Goal: Obtain resource: Obtain resource

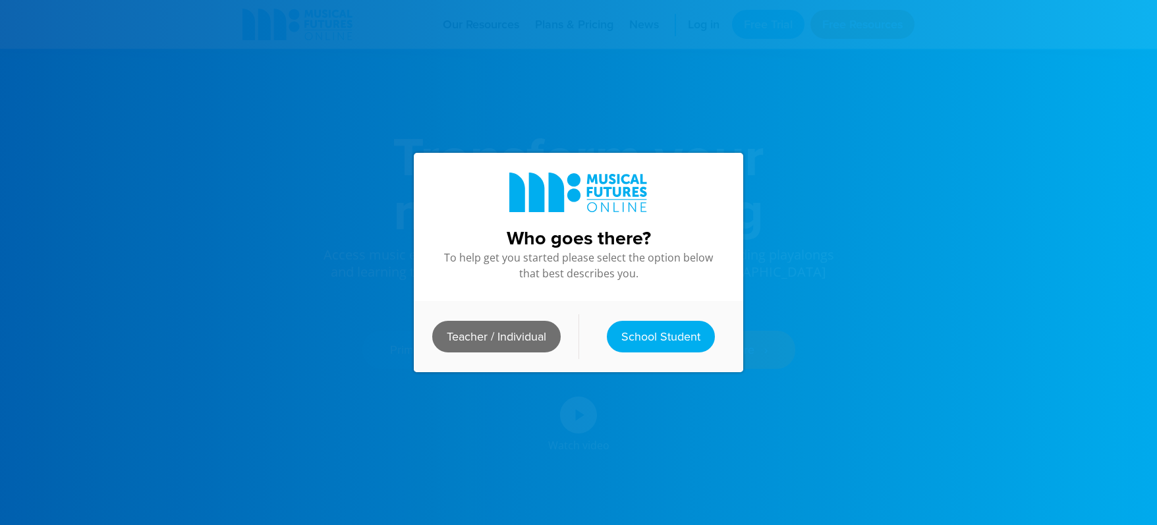
click at [521, 325] on link "Teacher / Individual" at bounding box center [496, 337] width 128 height 32
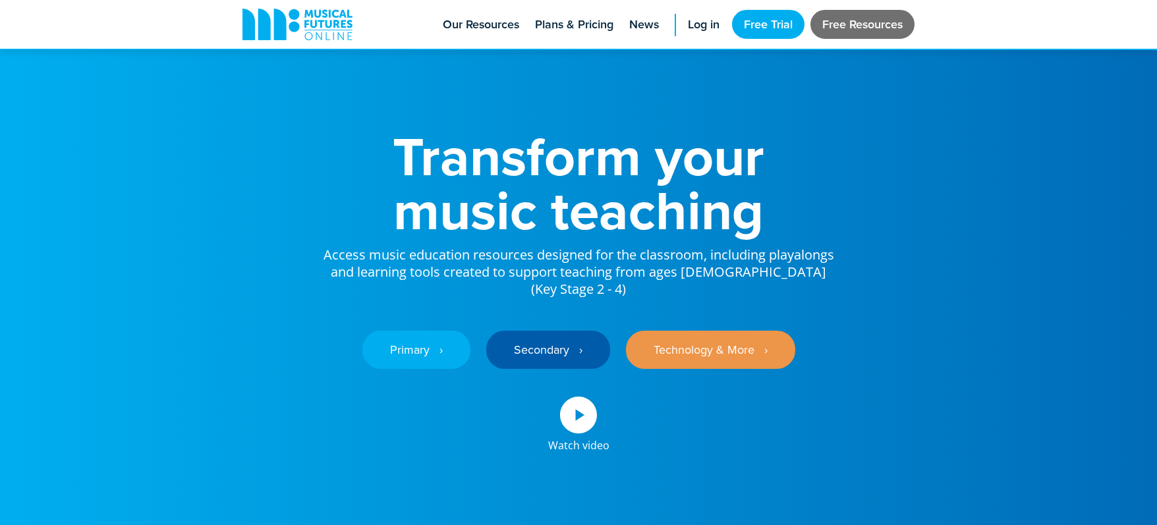
click at [855, 22] on link "Free Resources" at bounding box center [862, 24] width 104 height 29
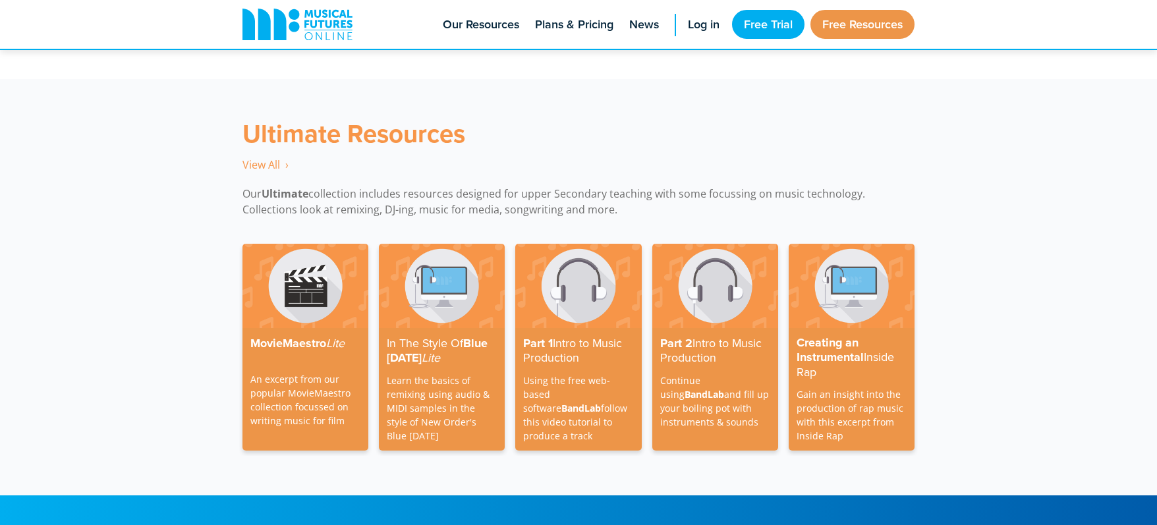
scroll to position [3761, 0]
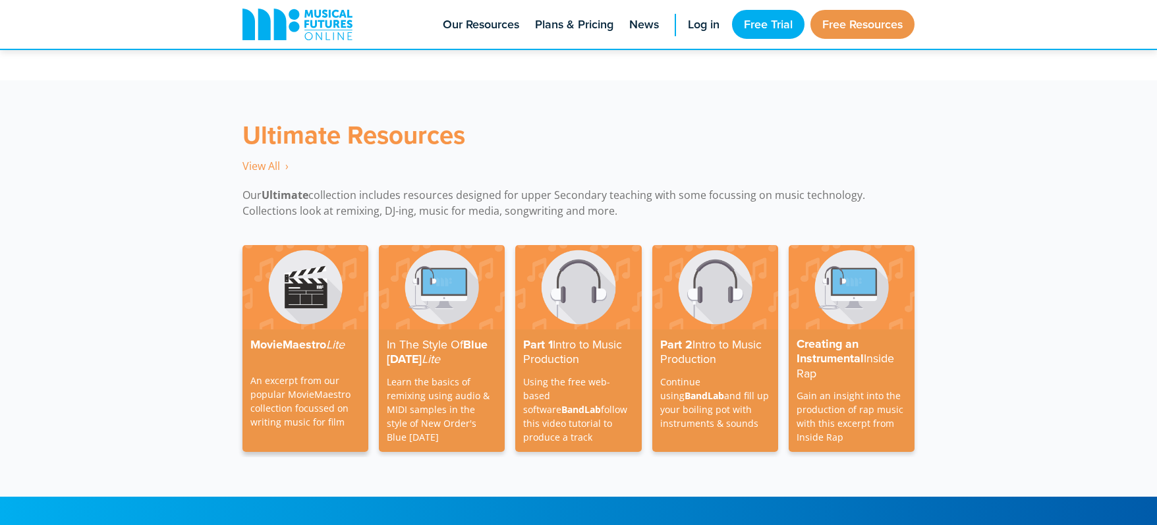
click at [309, 285] on img at bounding box center [305, 287] width 126 height 84
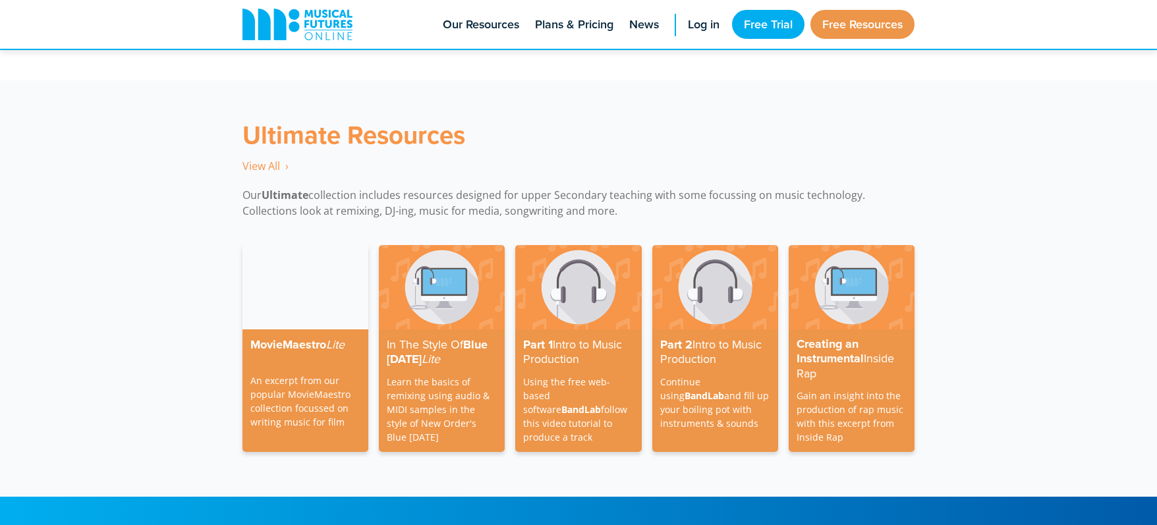
scroll to position [3974, 0]
